Goal: Information Seeking & Learning: Learn about a topic

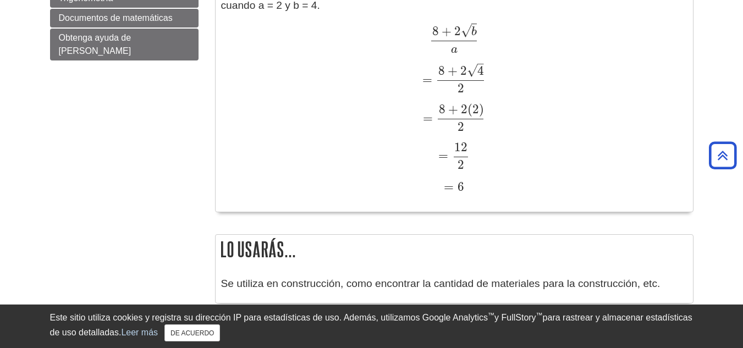
scroll to position [1265, 0]
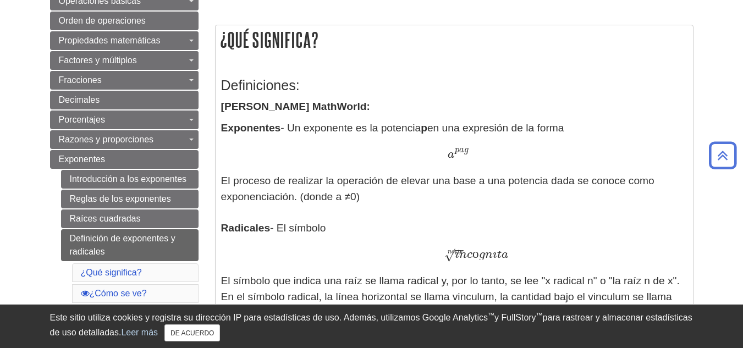
scroll to position [220, 0]
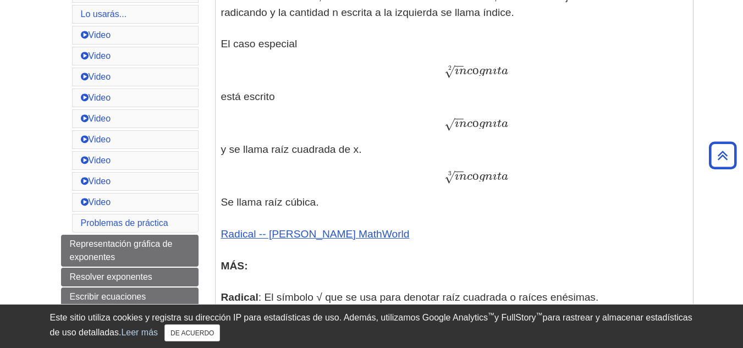
scroll to position [605, 0]
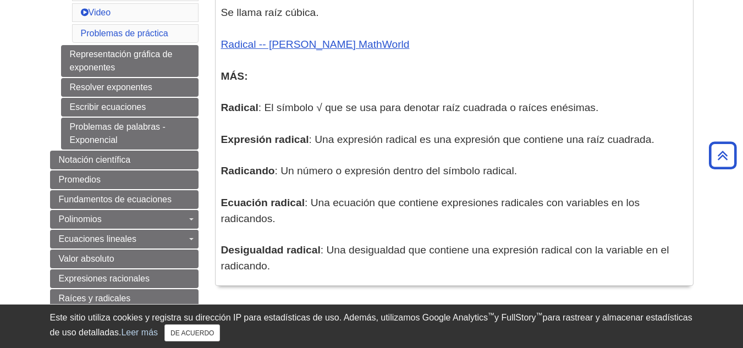
scroll to position [660, 0]
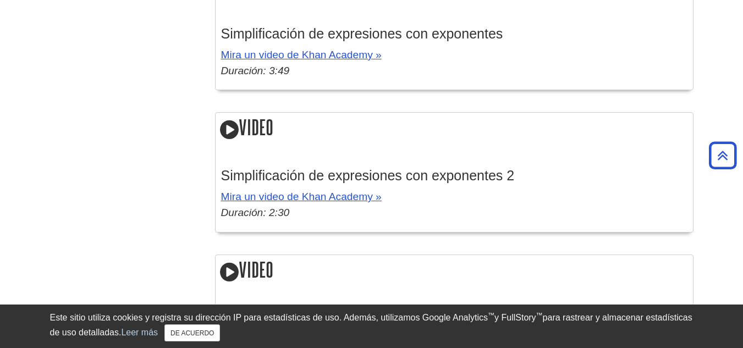
scroll to position [1815, 0]
